Goal: Register for event/course

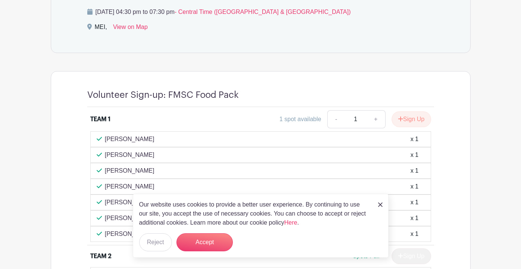
scroll to position [526, 0]
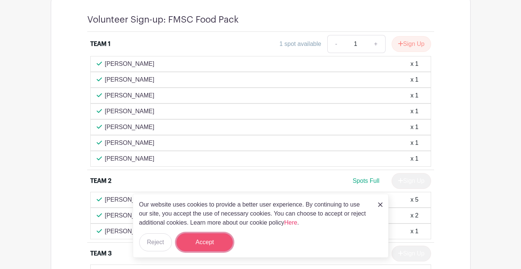
click at [188, 242] on button "Accept" at bounding box center [204, 242] width 56 height 18
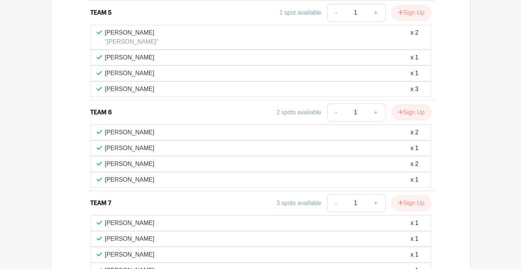
scroll to position [1029, 0]
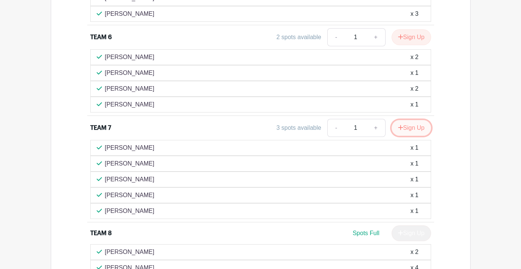
click at [431, 120] on button "Sign Up" at bounding box center [410, 128] width 39 height 16
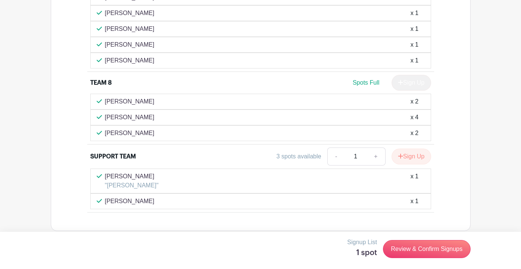
scroll to position [1105, 0]
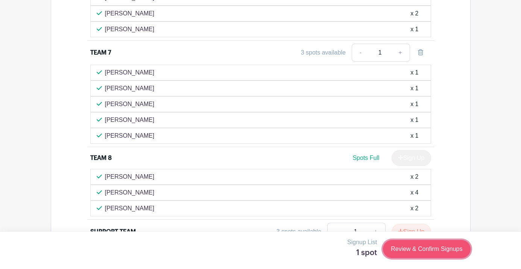
click at [457, 249] on link "Review & Confirm Signups" at bounding box center [426, 249] width 87 height 18
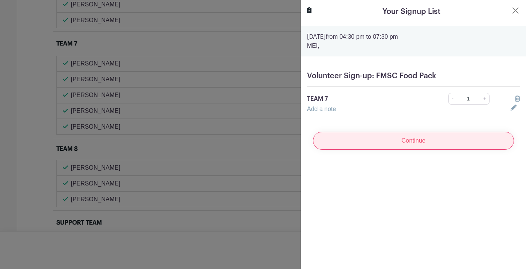
click at [407, 147] on input "Continue" at bounding box center [413, 141] width 201 height 18
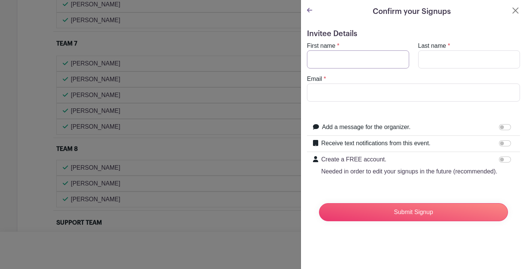
click at [346, 65] on input "First name" at bounding box center [358, 59] width 102 height 18
type input "[PERSON_NAME]"
click at [441, 64] on input "Last name" at bounding box center [470, 59] width 102 height 18
type input "[PERSON_NAME]"
click at [396, 94] on input "Email" at bounding box center [413, 92] width 213 height 18
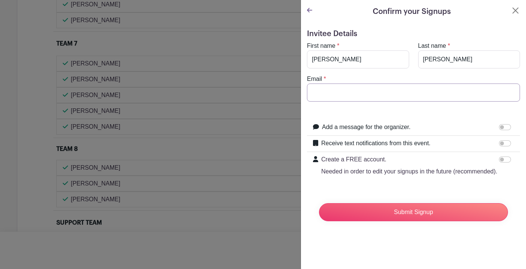
type input "[PERSON_NAME][EMAIL_ADDRESS][PERSON_NAME][DOMAIN_NAME]"
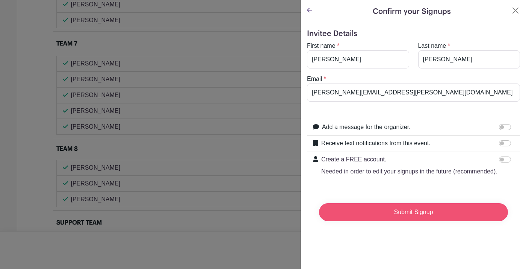
click at [404, 221] on input "Submit Signup" at bounding box center [413, 212] width 189 height 18
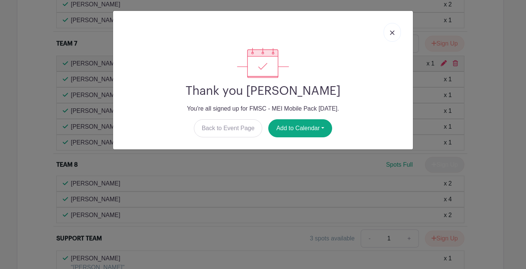
click at [394, 33] on img at bounding box center [392, 32] width 5 height 5
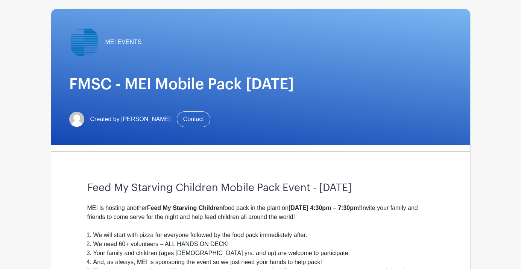
scroll to position [0, 0]
